Goal: Transaction & Acquisition: Book appointment/travel/reservation

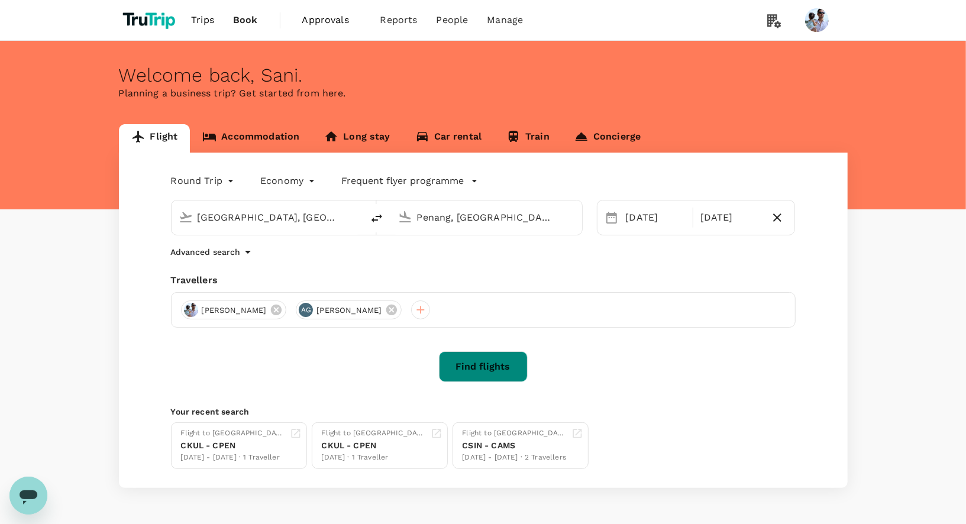
click at [512, 352] on button "Find flights" at bounding box center [483, 366] width 89 height 31
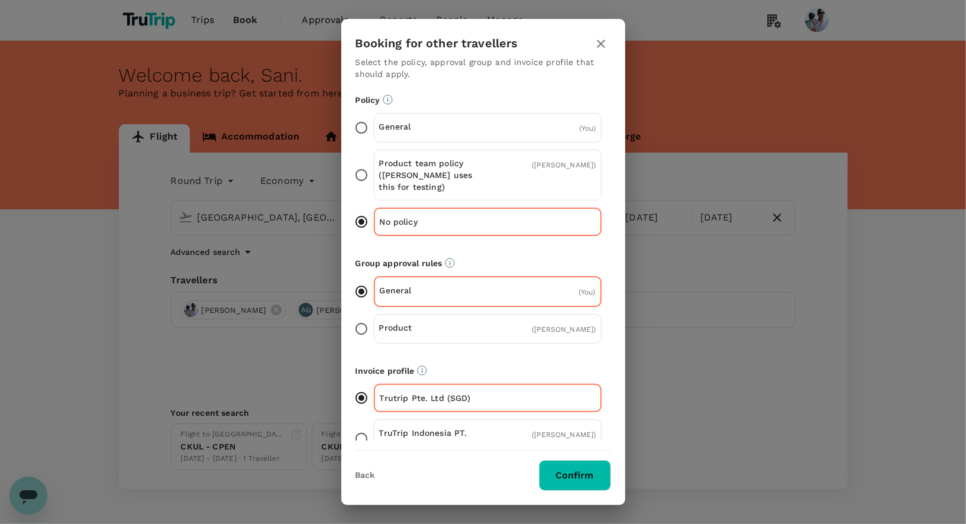
scroll to position [8, 0]
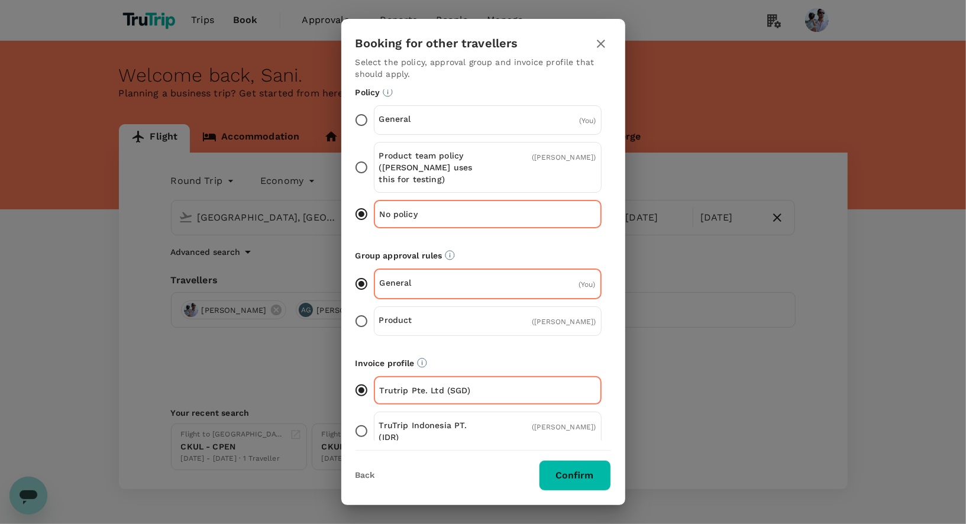
click at [584, 475] on button "Confirm" at bounding box center [575, 475] width 72 height 31
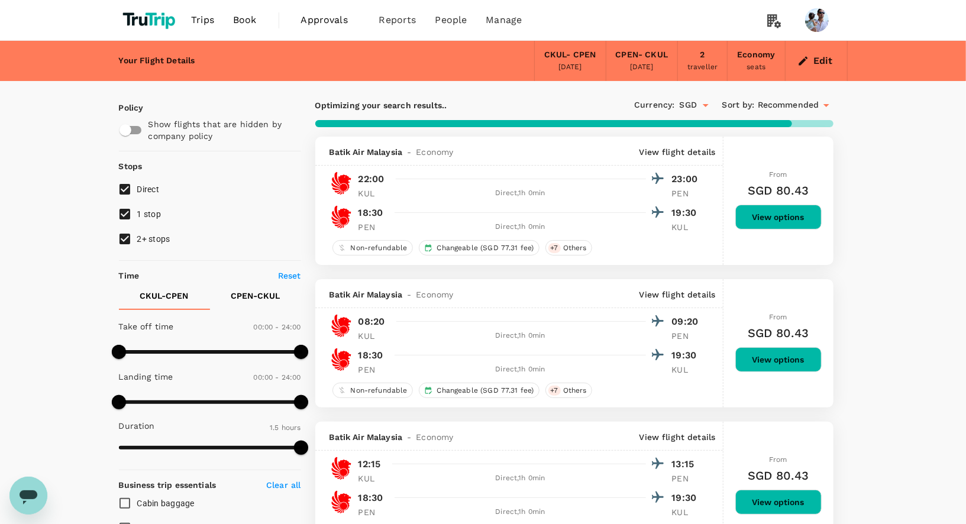
click at [782, 207] on button "View options" at bounding box center [778, 217] width 86 height 25
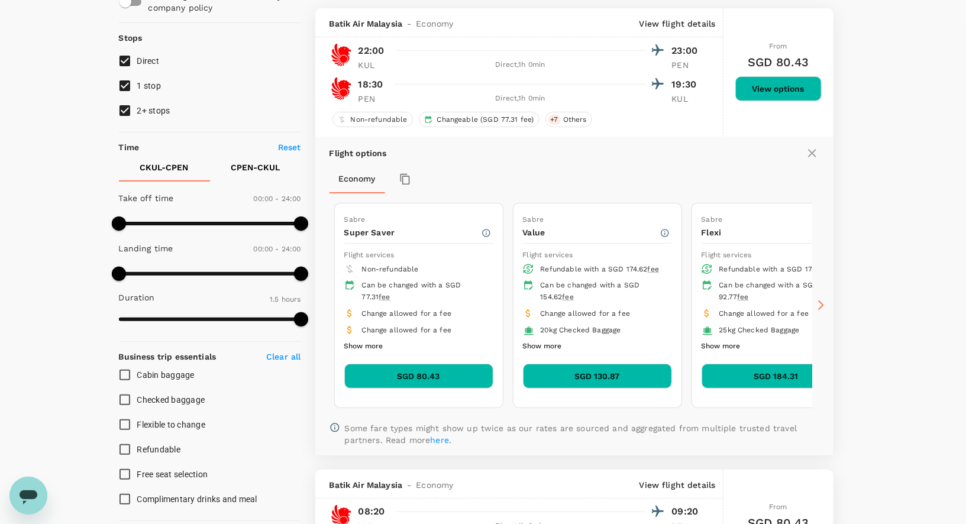
scroll to position [136, 0]
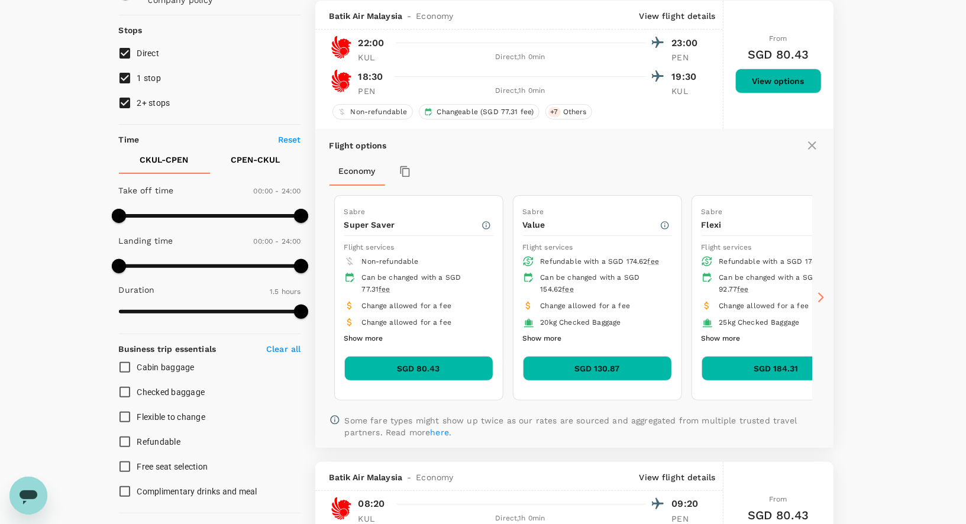
click at [447, 349] on div "Sabre Super Saver Flight services Non-refundable Can be changed with a SGD 77.3…" at bounding box center [419, 297] width 168 height 203
click at [448, 361] on button "SGD 80.43" at bounding box center [418, 368] width 149 height 25
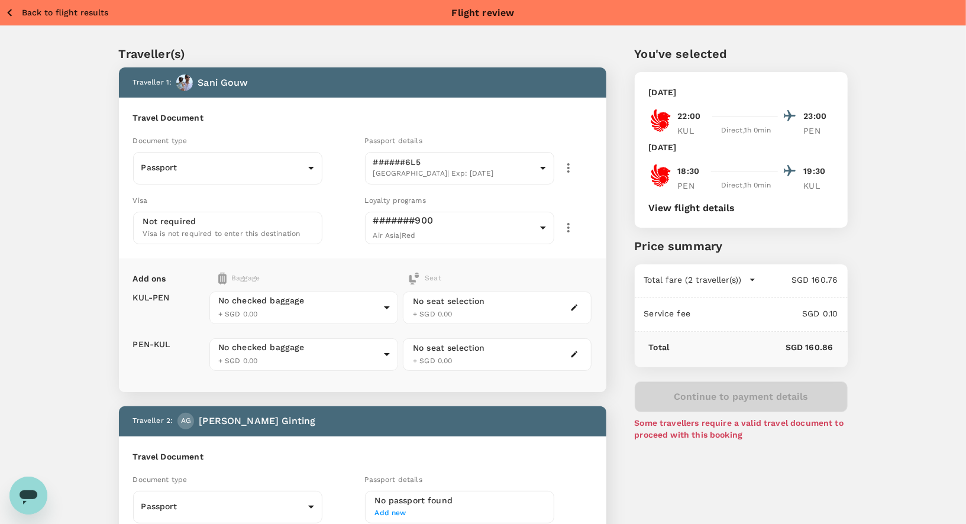
click at [727, 251] on p "Price summary" at bounding box center [741, 246] width 213 height 18
